Goal: Information Seeking & Learning: Learn about a topic

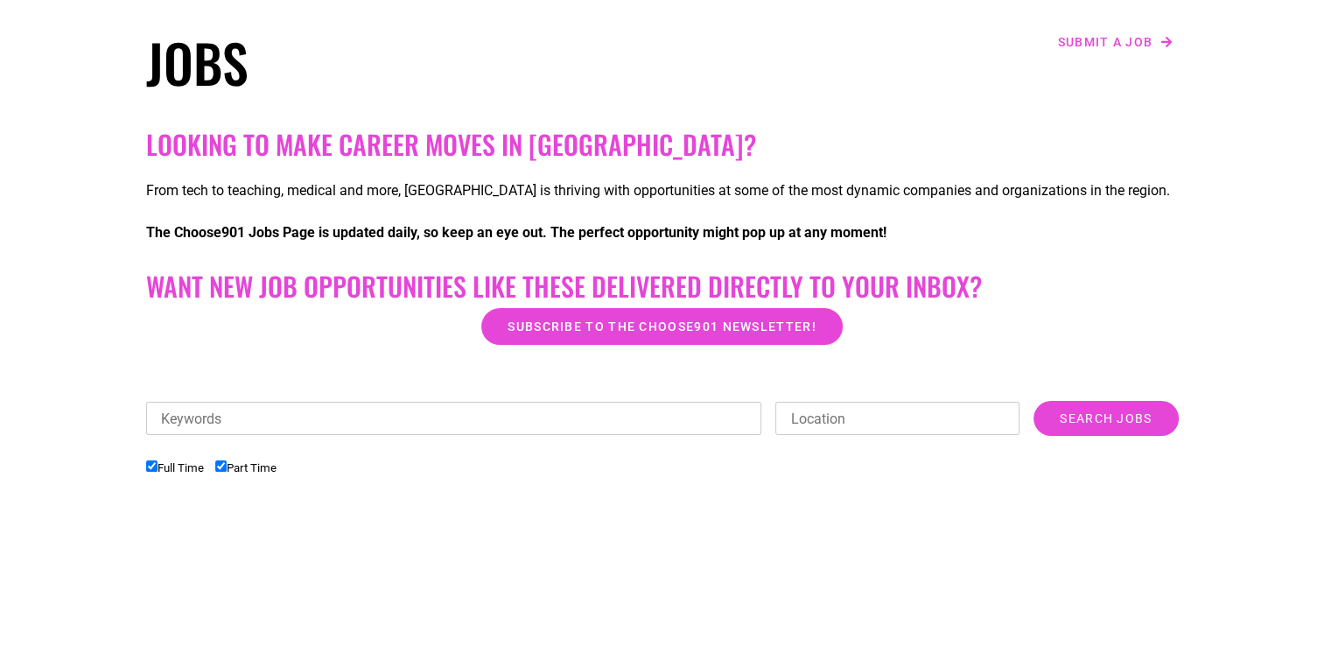
click at [819, 422] on input "Location" at bounding box center [898, 418] width 244 height 33
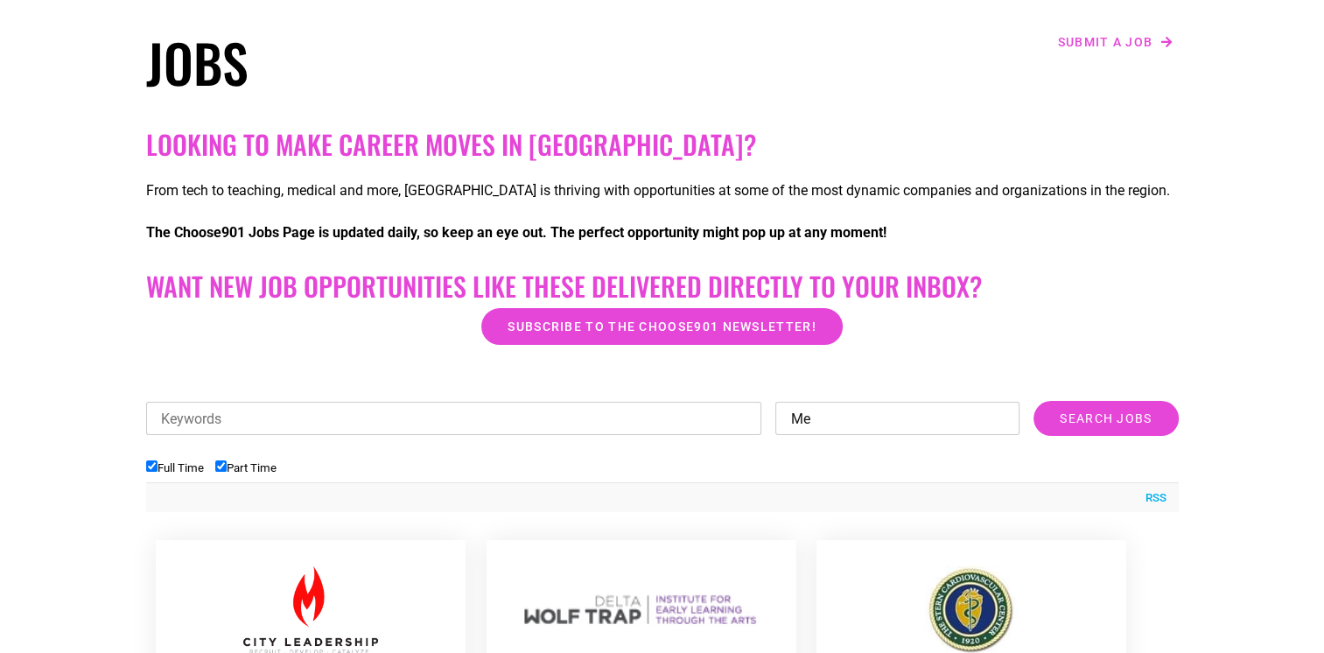
type input "M"
click at [1125, 293] on h2 "Want New Job Opportunities like these Delivered Directly to your Inbox?" at bounding box center [662, 286] width 1033 height 32
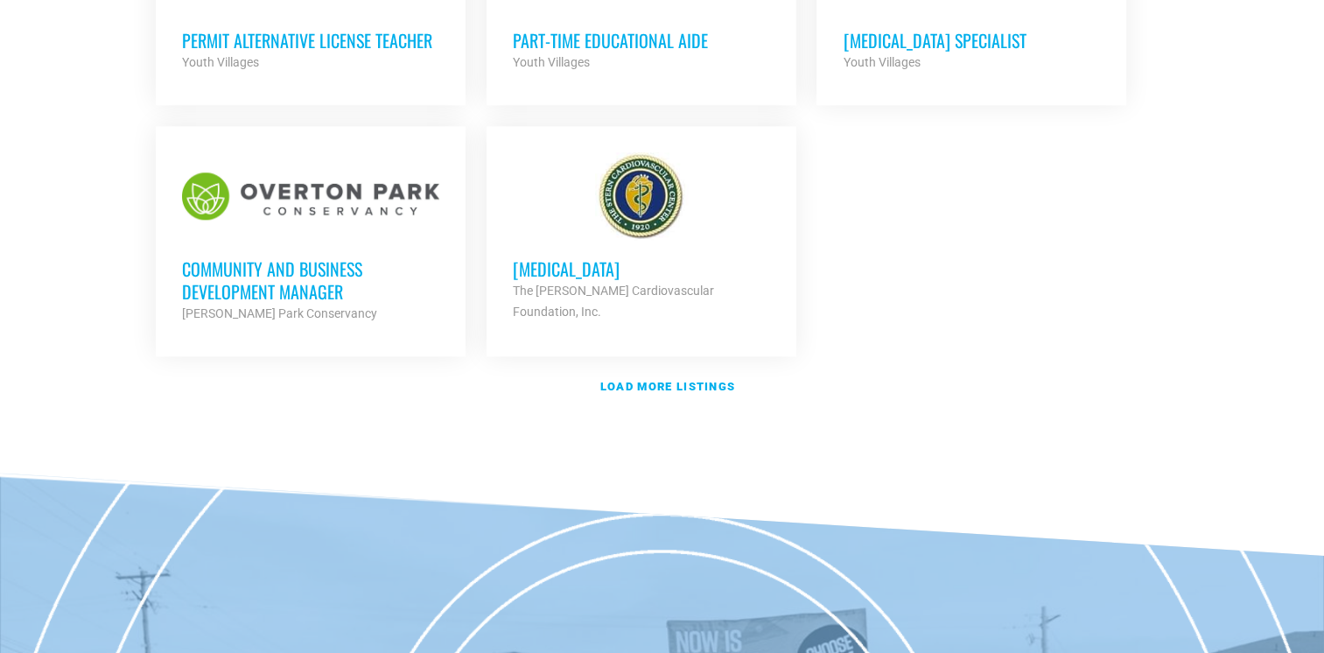
scroll to position [2188, 0]
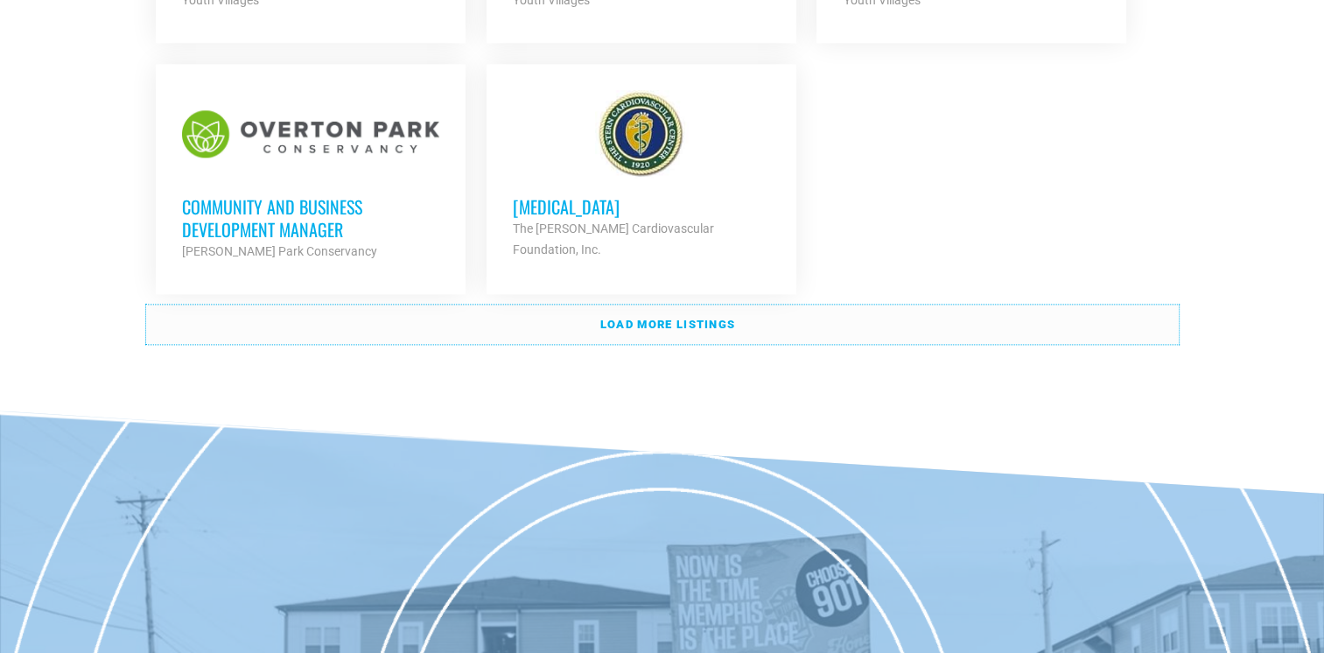
click at [662, 318] on strong "Load more listings" at bounding box center [667, 324] width 135 height 13
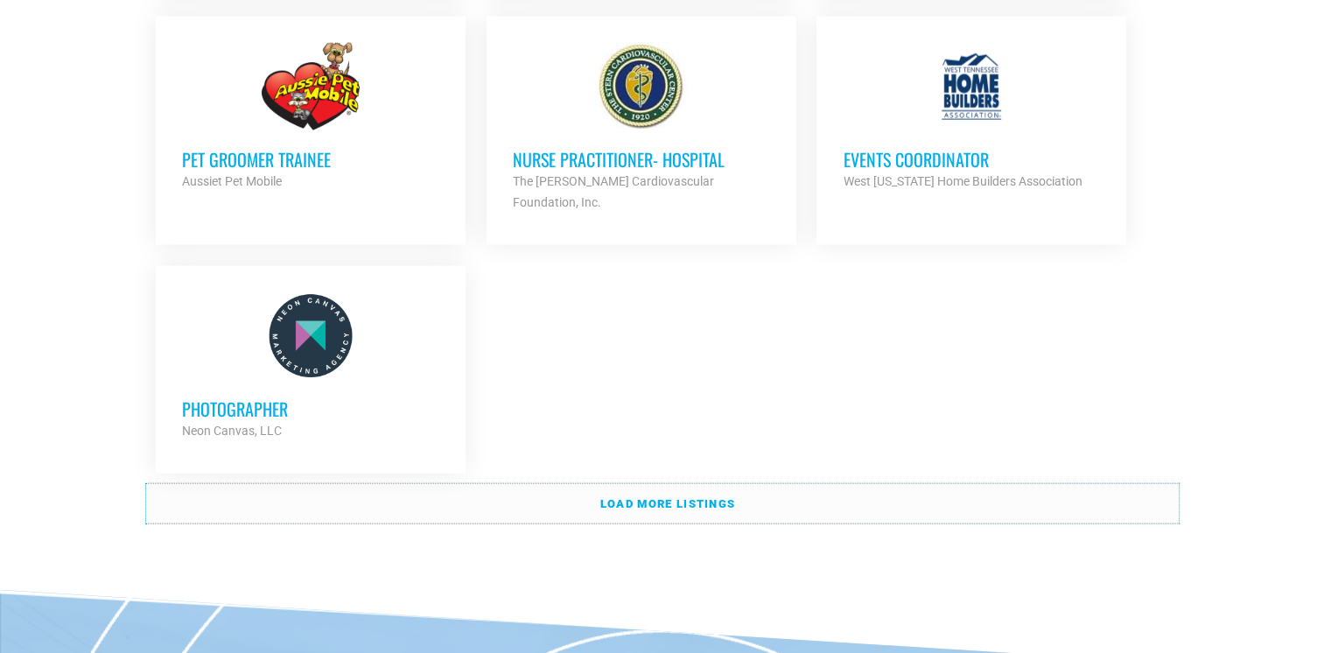
scroll to position [3764, 0]
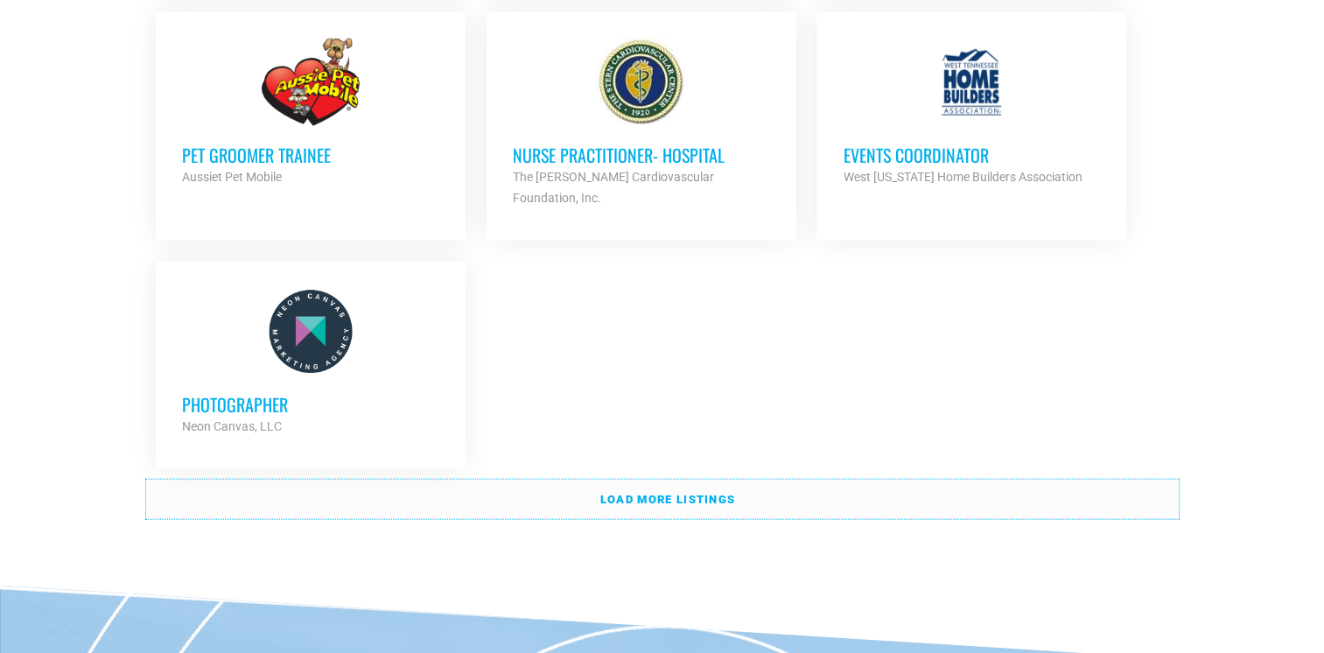
click at [662, 493] on strong "Load more listings" at bounding box center [667, 499] width 135 height 13
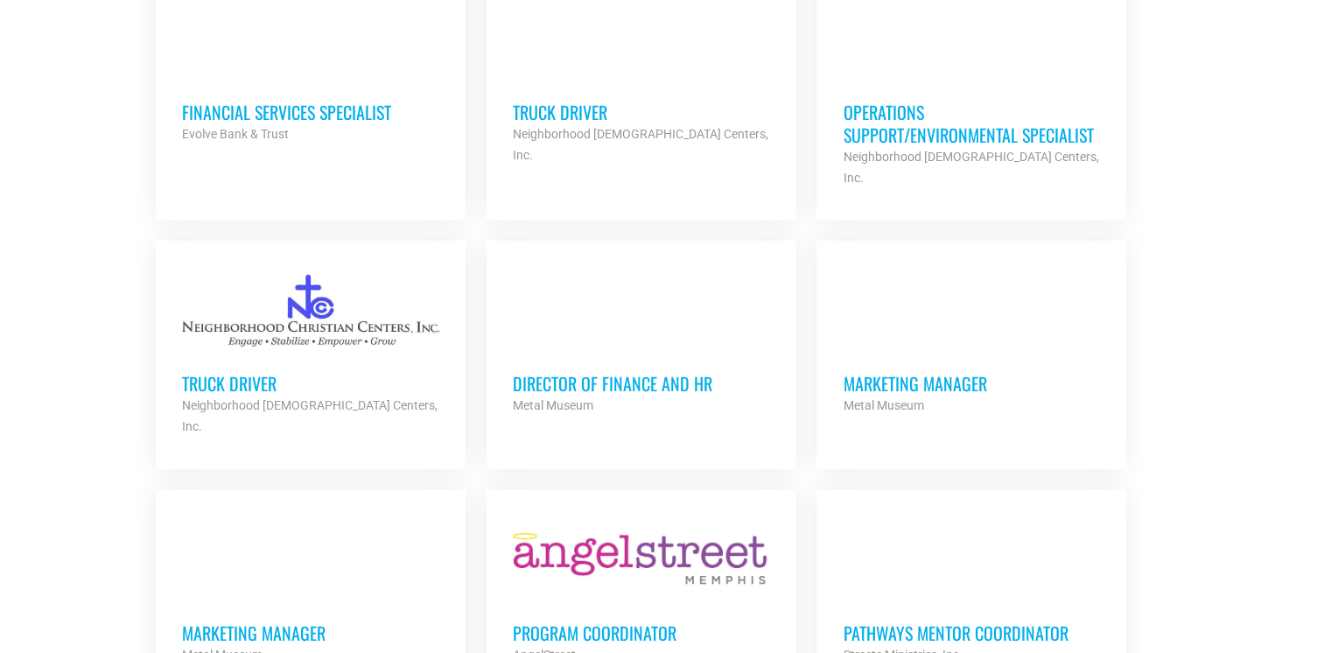
scroll to position [4814, 0]
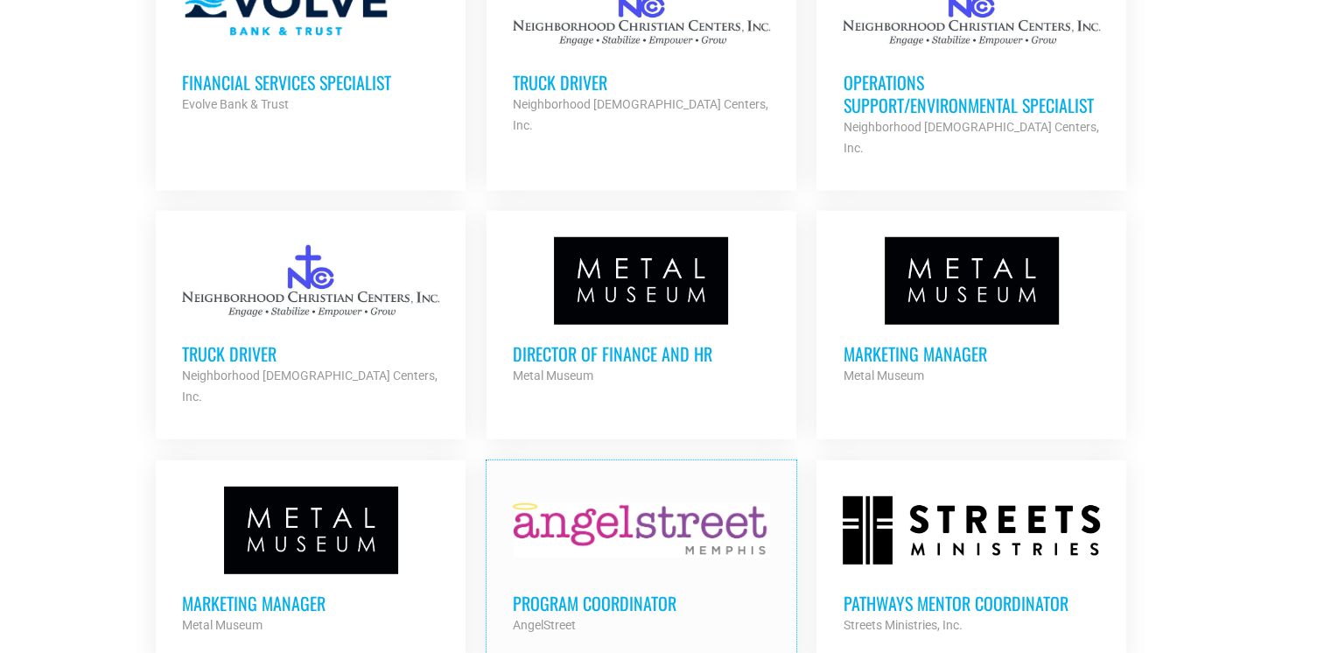
click at [553, 487] on div at bounding box center [641, 531] width 257 height 88
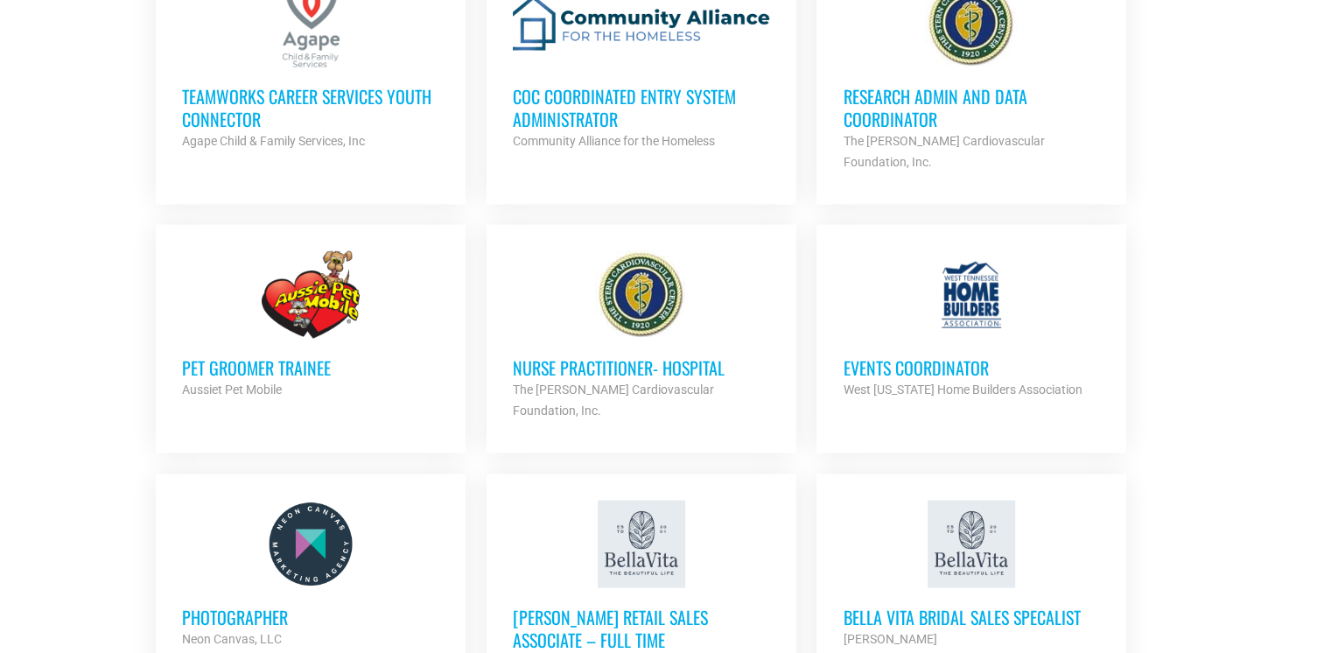
scroll to position [3503, 0]
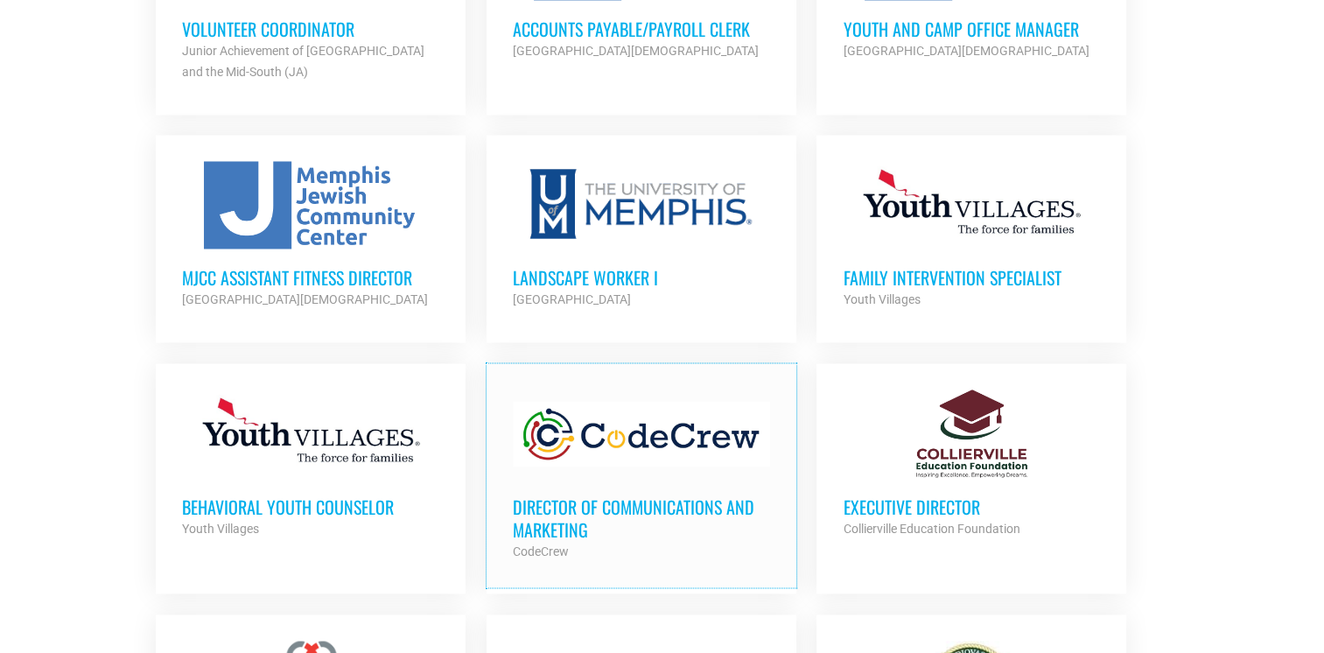
drag, startPoint x: 732, startPoint y: 363, endPoint x: 732, endPoint y: 350, distance: 13.1
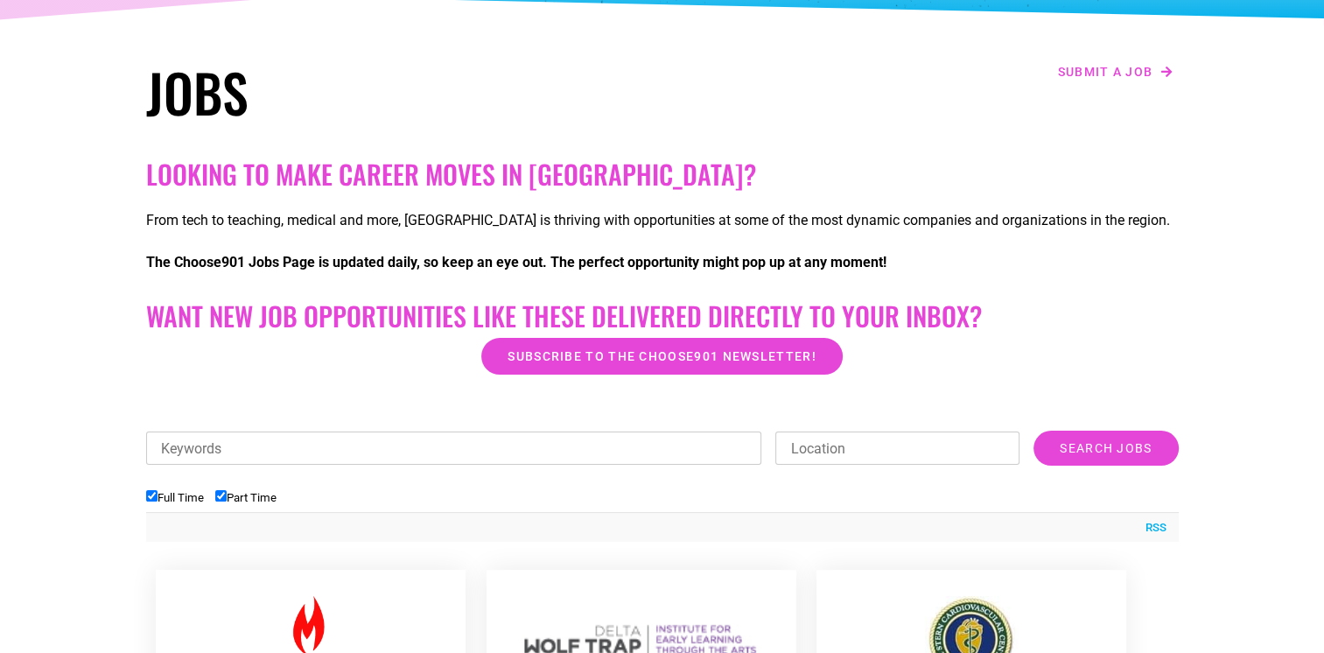
scroll to position [352, 0]
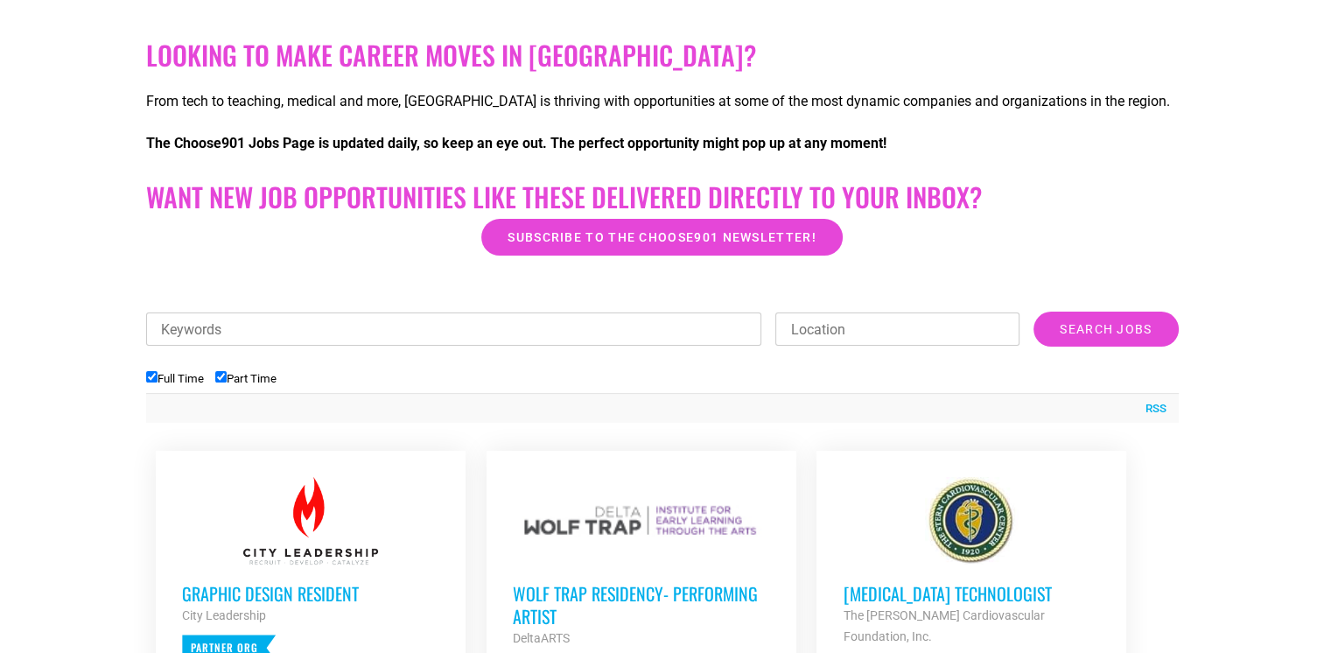
click at [348, 334] on input "Keywords" at bounding box center [454, 329] width 616 height 33
click at [1034, 312] on input "Search Jobs" at bounding box center [1106, 329] width 144 height 35
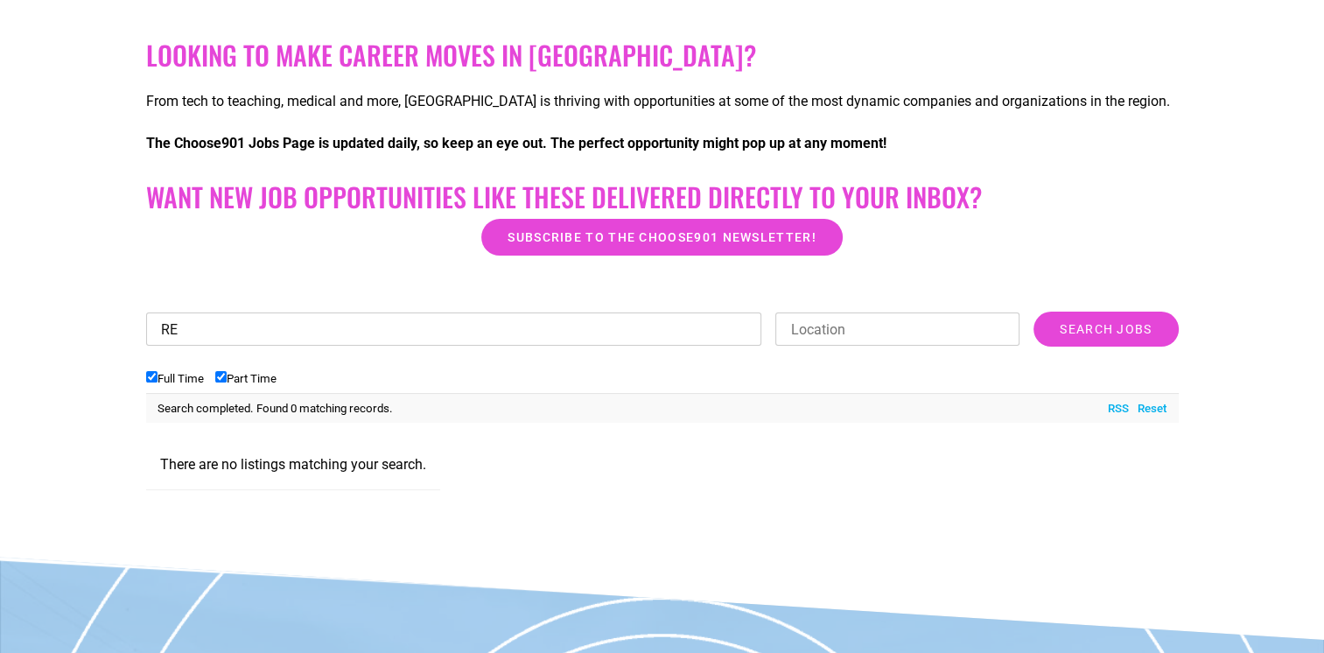
type input "R"
click at [1034, 312] on input "Search Jobs" at bounding box center [1106, 329] width 144 height 35
drag, startPoint x: 338, startPoint y: 337, endPoint x: 67, endPoint y: 325, distance: 270.8
click at [67, 325] on section "Looking to make career moves in Memphis? From tech to teaching, medical and mor…" at bounding box center [662, 272] width 1324 height 482
type input "construction"
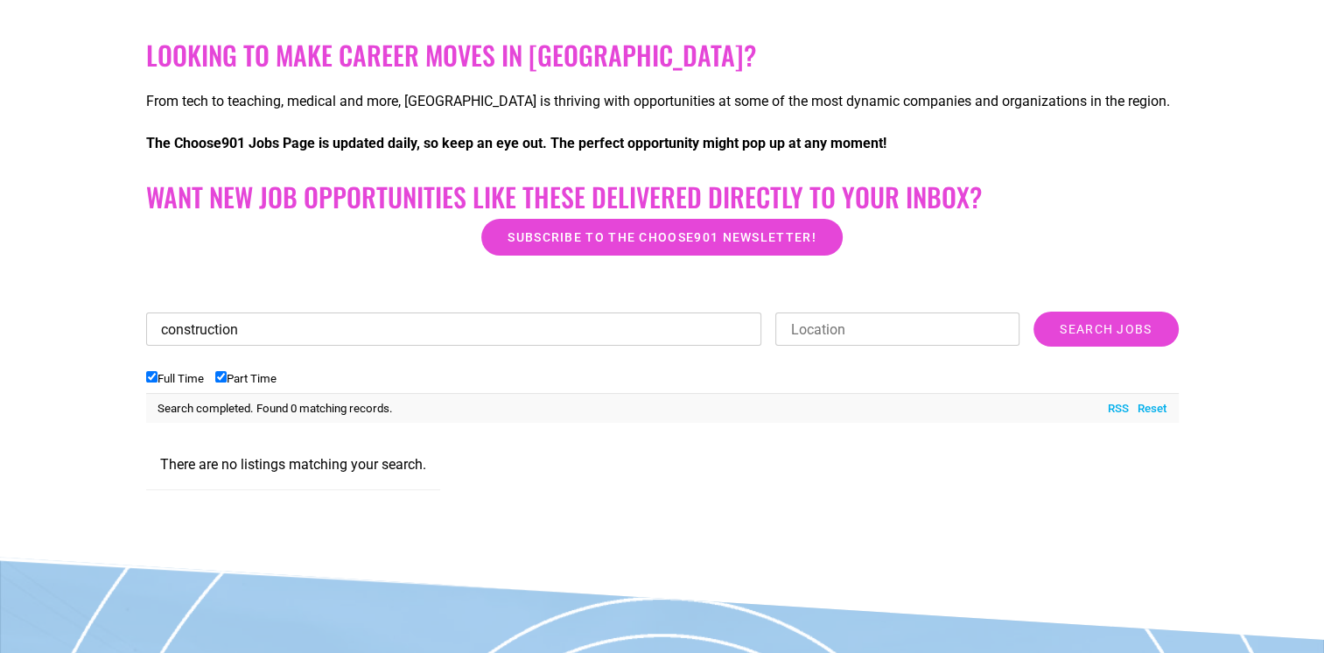
click at [1034, 312] on input "Search Jobs" at bounding box center [1106, 329] width 144 height 35
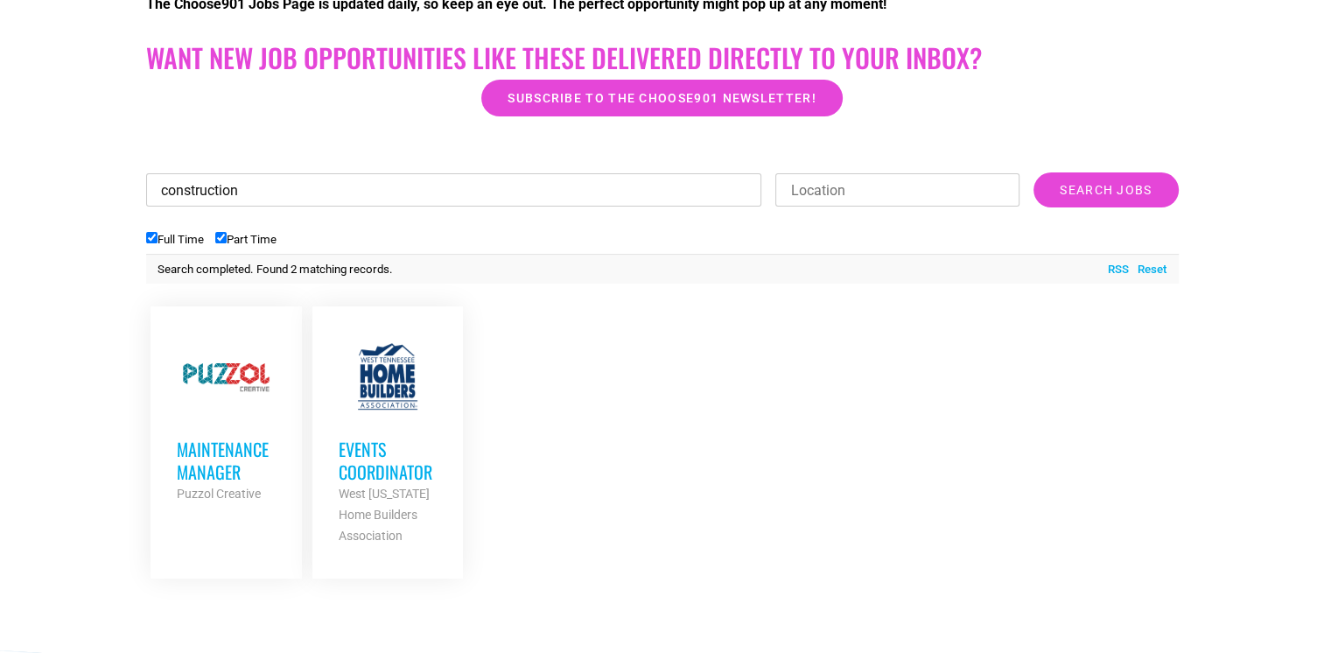
scroll to position [527, 0]
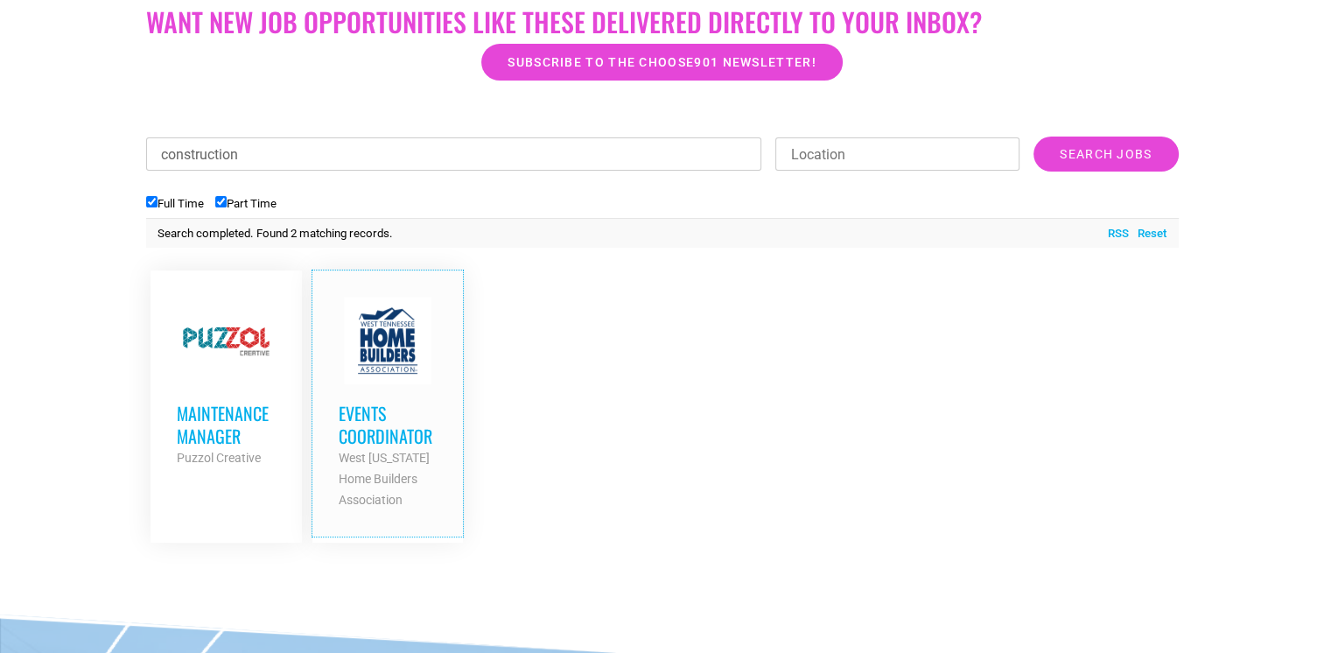
click at [385, 425] on h3 "Events Coordinator" at bounding box center [388, 425] width 99 height 46
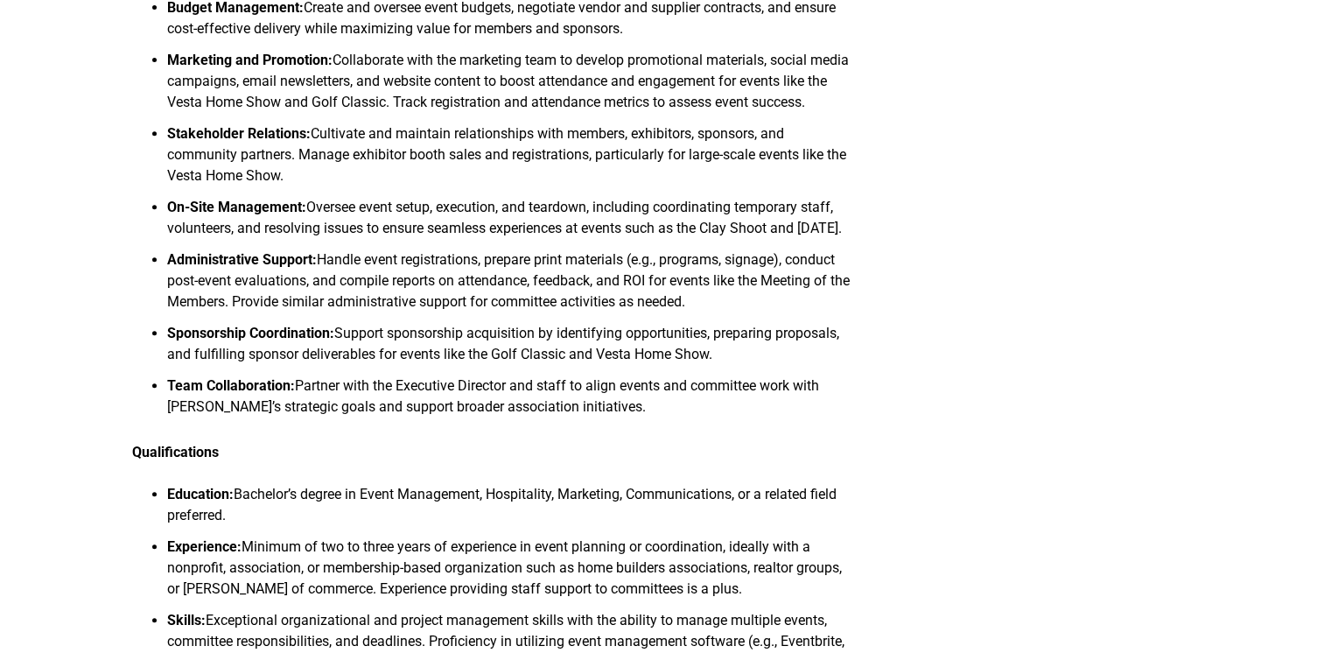
scroll to position [788, 0]
